Goal: Task Accomplishment & Management: Manage account settings

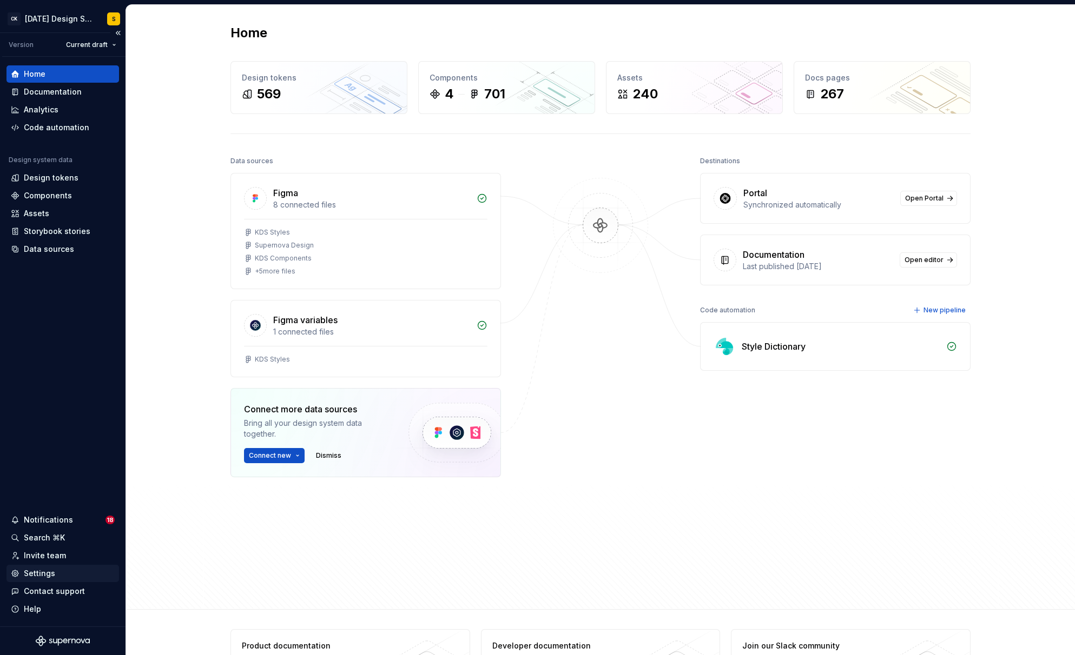
click at [51, 572] on div "Settings" at bounding box center [39, 573] width 31 height 11
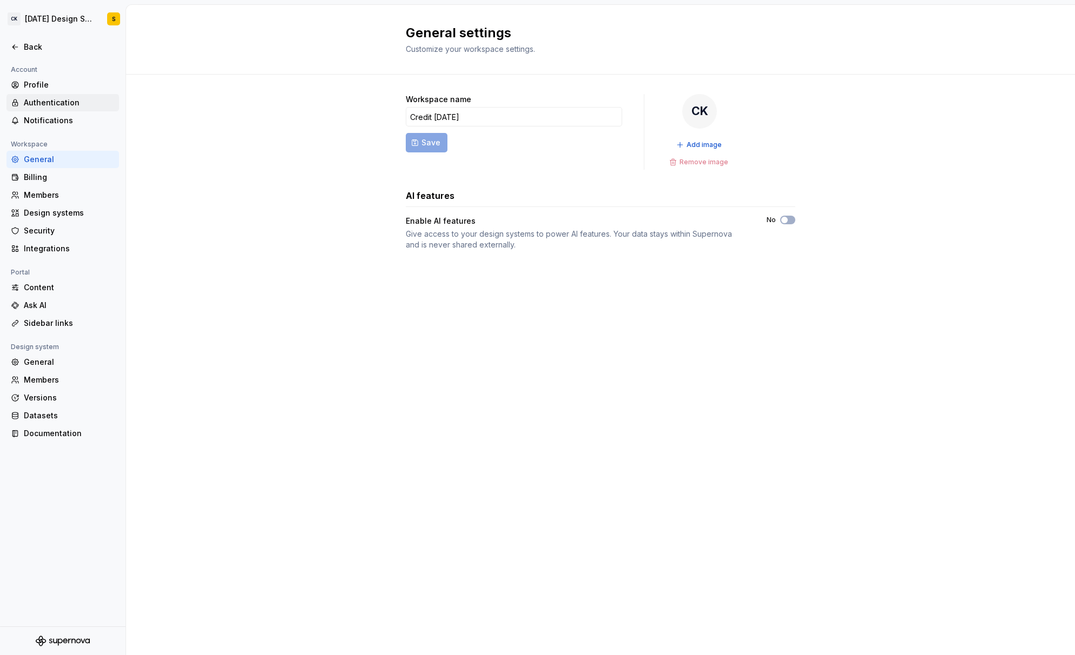
click at [74, 100] on div "Authentication" at bounding box center [69, 102] width 91 height 11
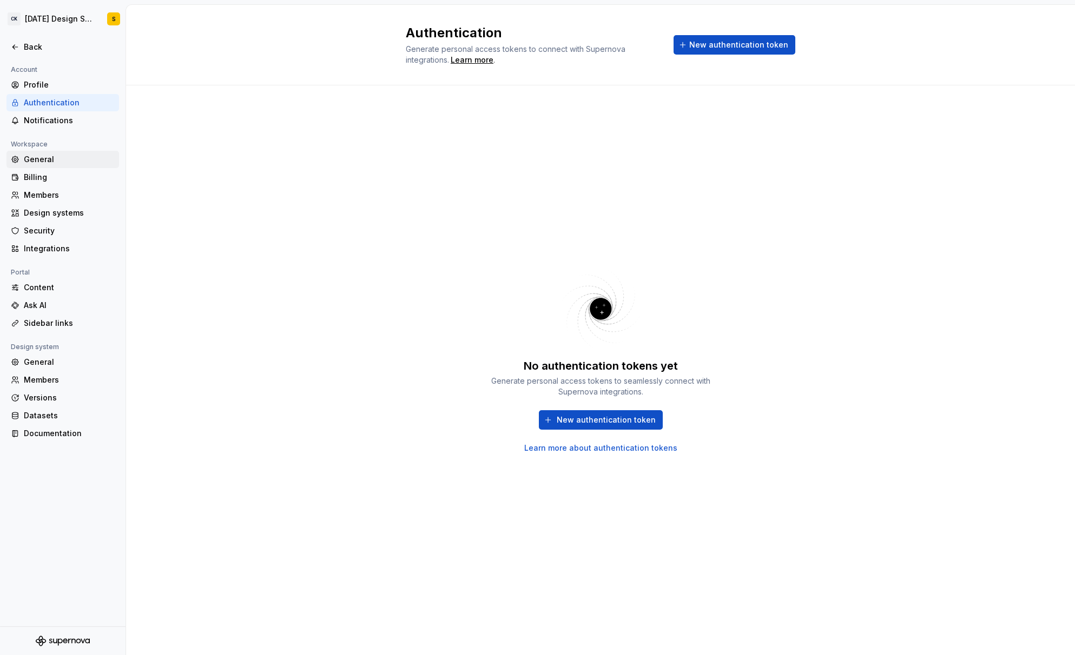
click at [59, 159] on div "General" at bounding box center [69, 159] width 91 height 11
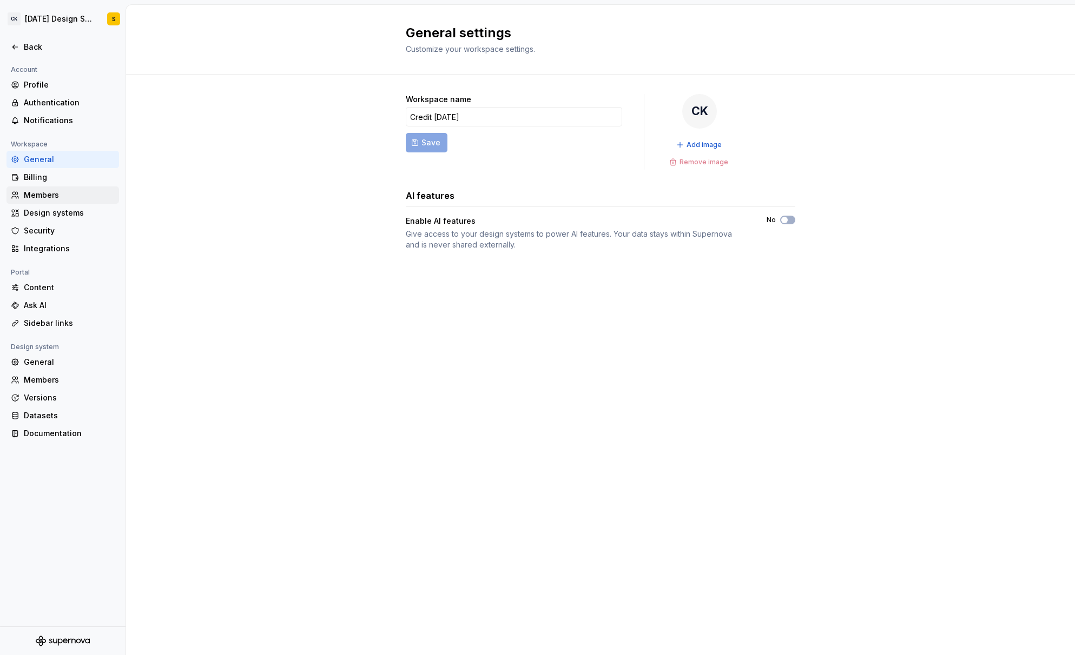
click at [76, 195] on div "Members" at bounding box center [69, 195] width 91 height 11
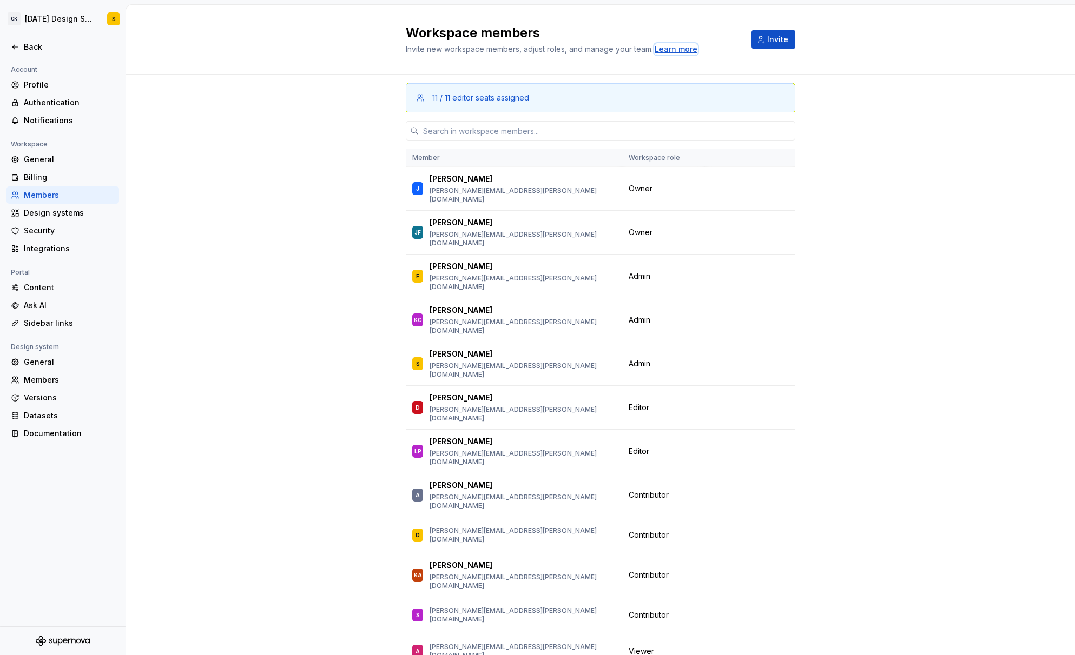
click at [674, 49] on div "Learn more" at bounding box center [675, 49] width 43 height 11
click at [64, 231] on div "Security" at bounding box center [69, 231] width 91 height 11
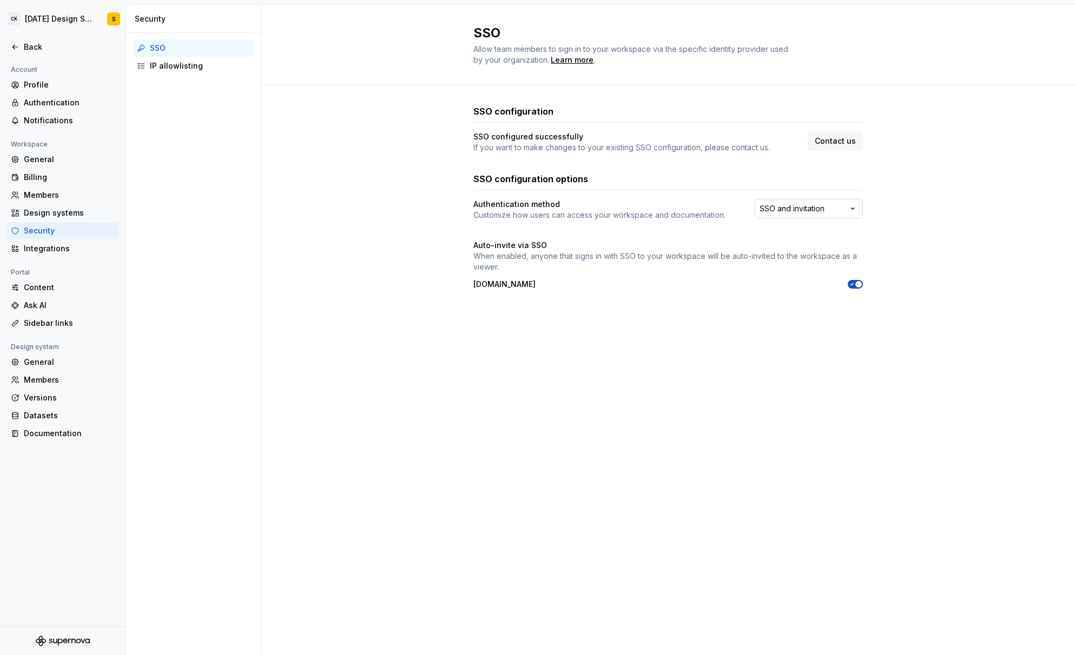
click at [832, 210] on html "CK [DATE] Design System S Back Account Profile Authentication Notifications Wor…" at bounding box center [537, 327] width 1075 height 655
click at [592, 420] on html "CK [DATE] Design System S Back Account Profile Authentication Notifications Wor…" at bounding box center [537, 327] width 1075 height 655
